Goal: Information Seeking & Learning: Learn about a topic

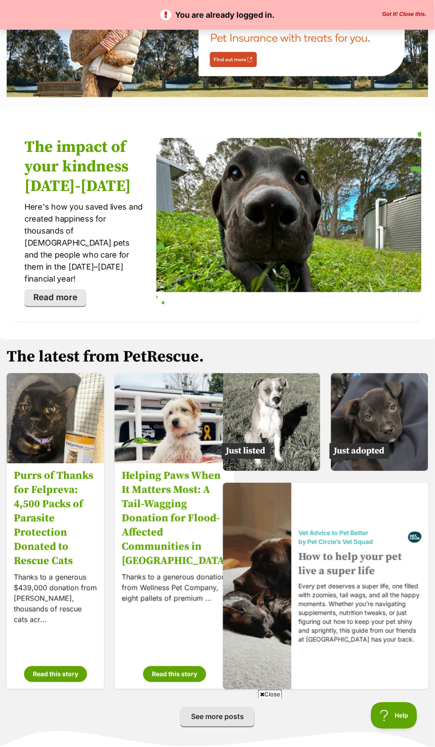
scroll to position [1317, 0]
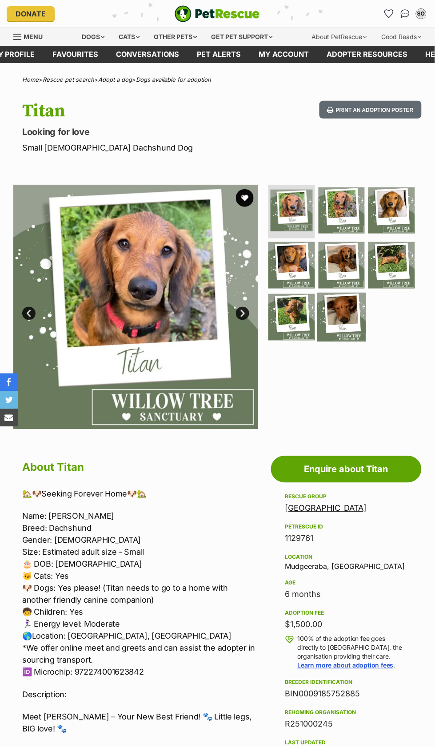
click at [343, 324] on img at bounding box center [341, 317] width 49 height 49
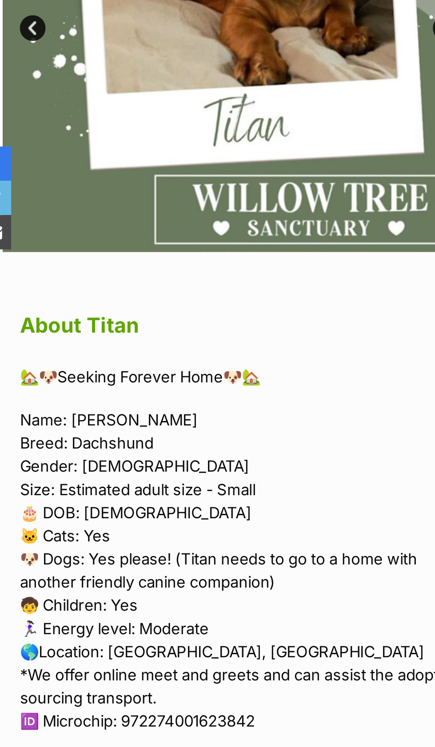
scroll to position [1, 0]
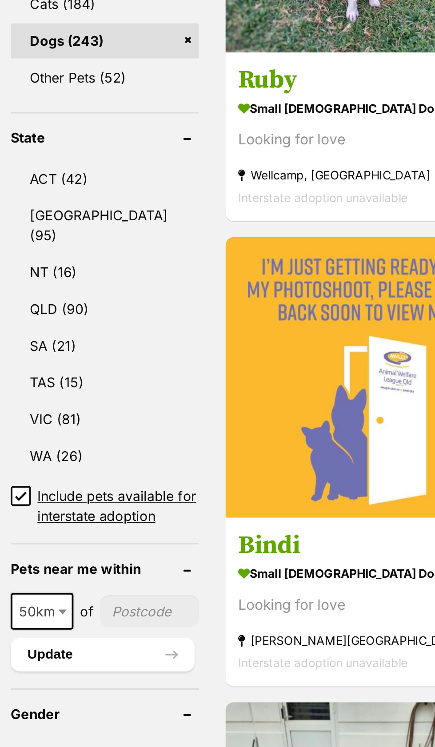
scroll to position [107, 0]
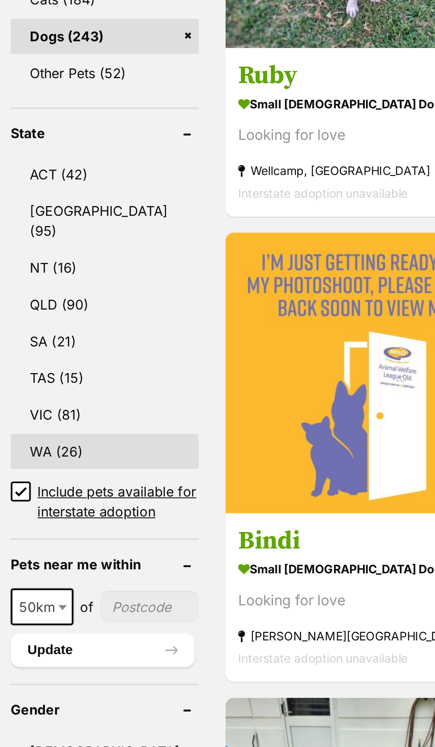
click at [35, 581] on link "WA (26)" at bounding box center [57, 590] width 100 height 19
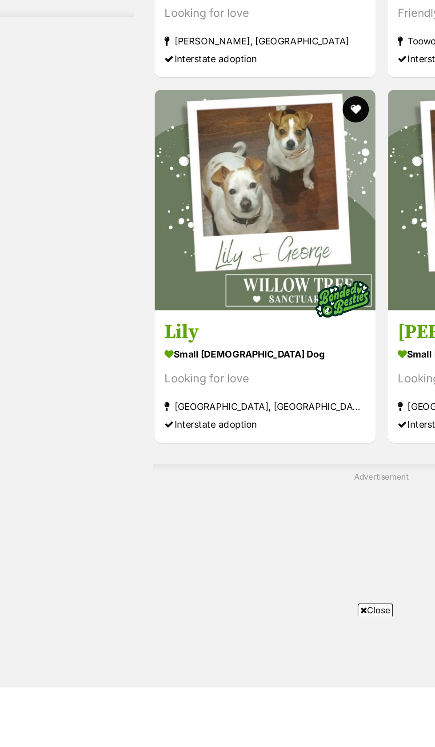
scroll to position [2448, 0]
